Goal: Task Accomplishment & Management: Manage account settings

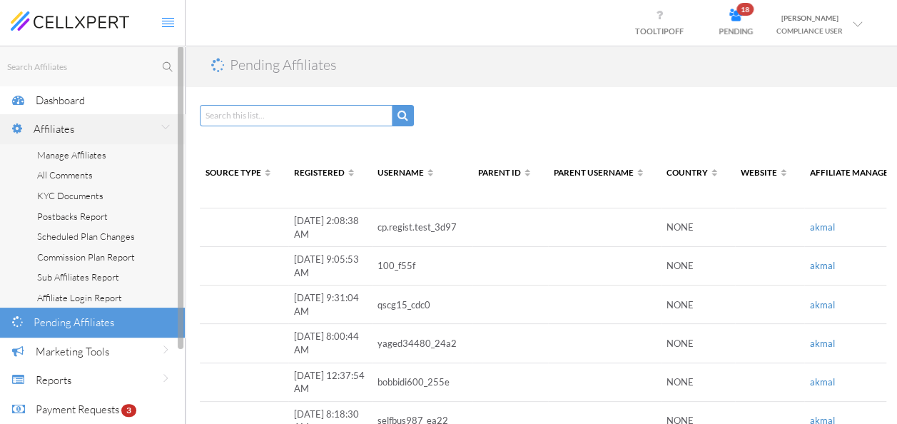
click at [73, 149] on span "Manage Affiliates" at bounding box center [71, 154] width 69 height 11
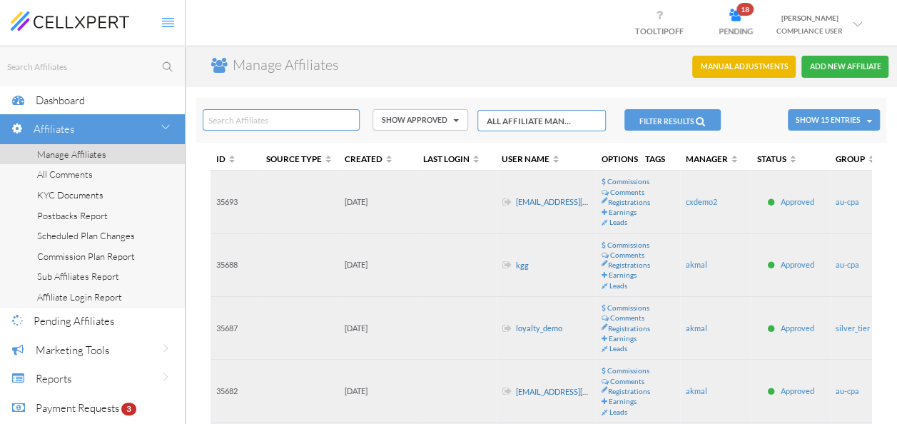
click at [853, 29] on icon at bounding box center [858, 24] width 10 height 10
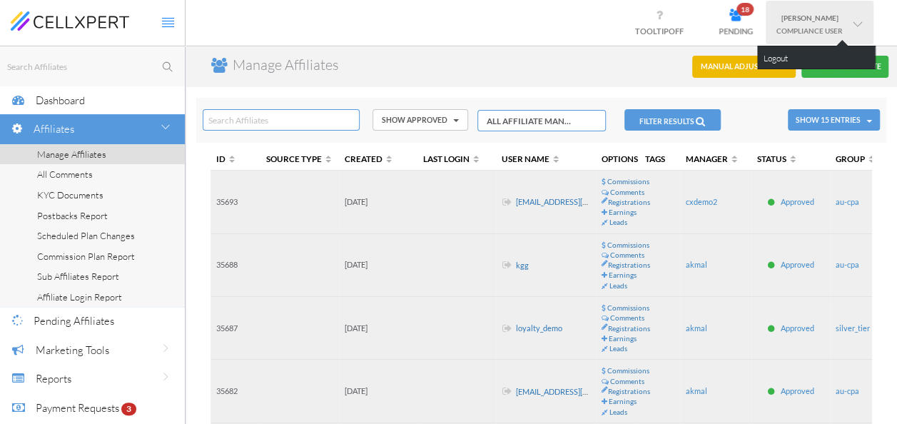
click at [817, 53] on link "Logout" at bounding box center [816, 57] width 117 height 22
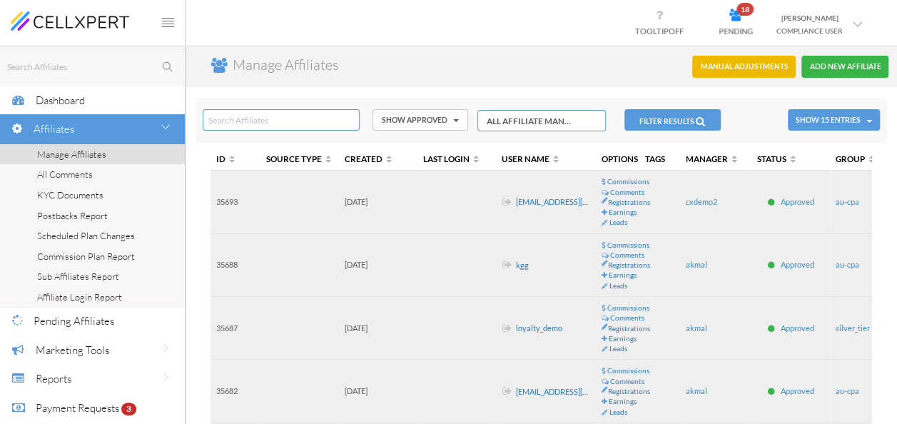
click at [860, 20] on icon at bounding box center [858, 24] width 10 height 10
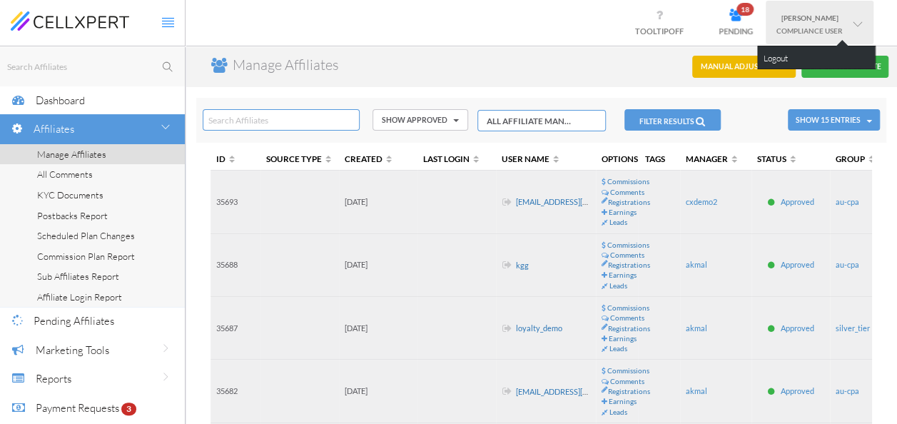
click at [773, 55] on link "Logout" at bounding box center [816, 57] width 117 height 22
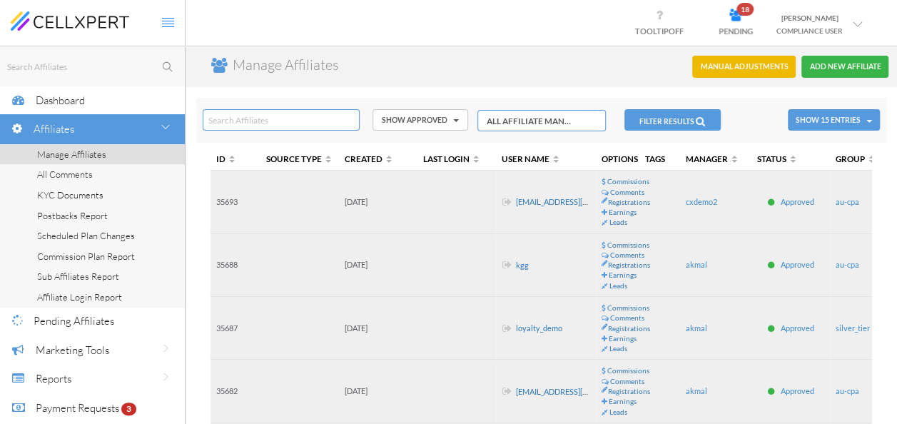
click at [864, 26] on link "[PERSON_NAME] COMPLIANCE USER" at bounding box center [820, 23] width 108 height 44
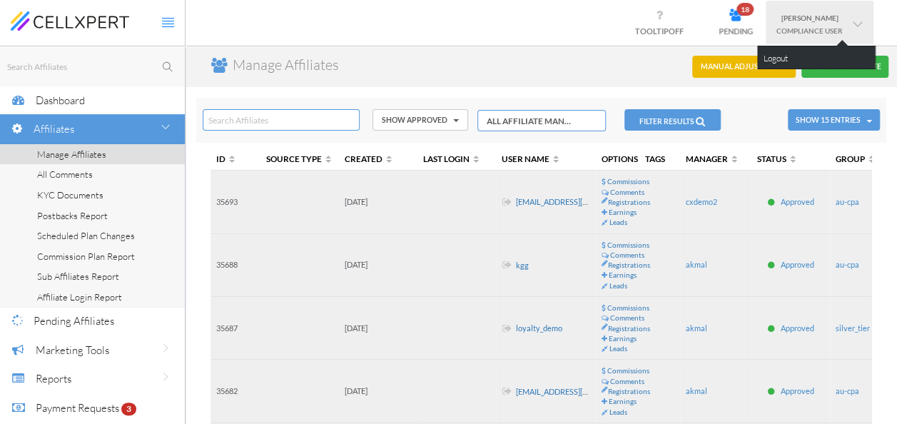
click at [776, 53] on link "Logout" at bounding box center [816, 57] width 117 height 22
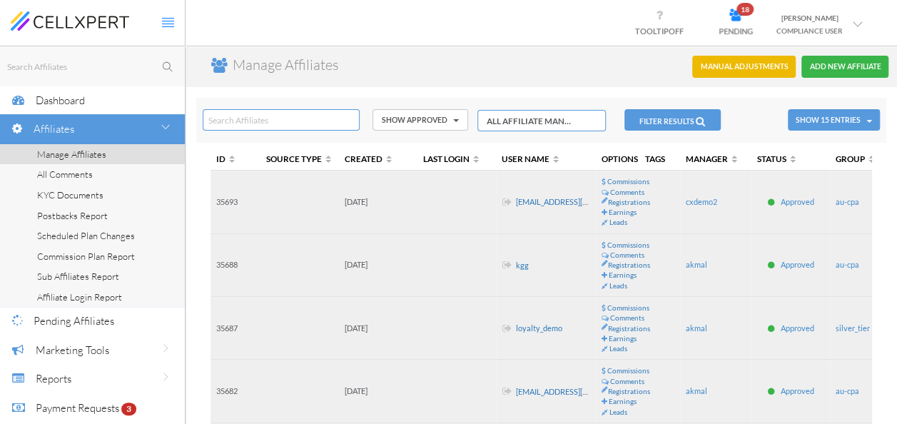
click at [858, 26] on icon at bounding box center [858, 24] width 10 height 10
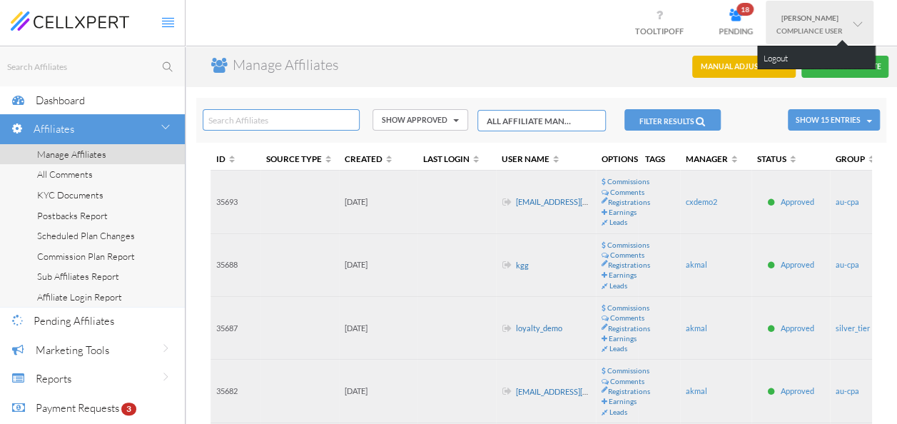
click at [787, 59] on link "Logout" at bounding box center [816, 57] width 117 height 22
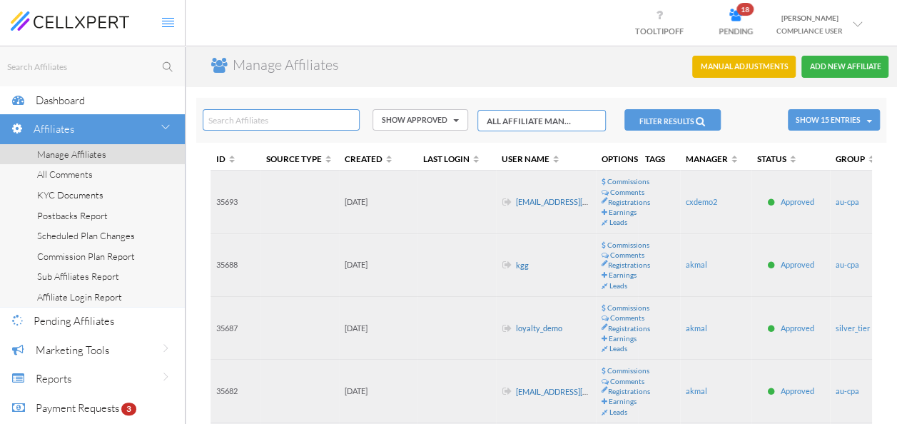
click at [860, 19] on icon at bounding box center [858, 24] width 10 height 10
